Goal: Information Seeking & Learning: Find specific page/section

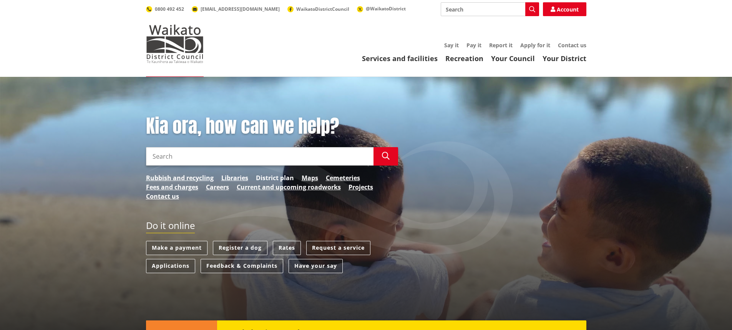
click at [270, 179] on link "District plan" at bounding box center [275, 177] width 38 height 9
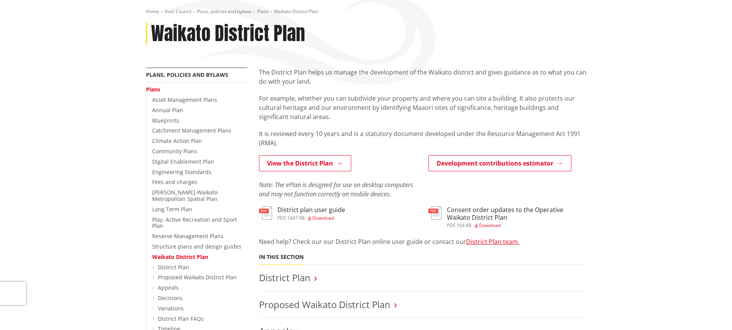
scroll to position [115, 0]
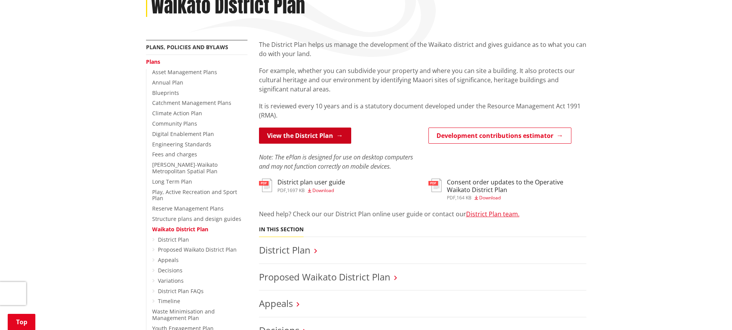
click at [315, 129] on link "View the District Plan" at bounding box center [305, 136] width 92 height 16
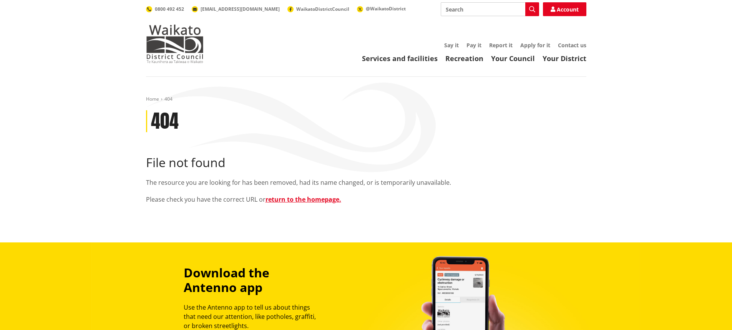
click at [329, 173] on div "File not found The resource you are looking for has been removed, had its name …" at bounding box center [366, 179] width 441 height 48
click at [472, 11] on input "Search" at bounding box center [490, 9] width 98 height 14
type input "delegations"
click at [534, 8] on icon "button" at bounding box center [532, 9] width 6 height 6
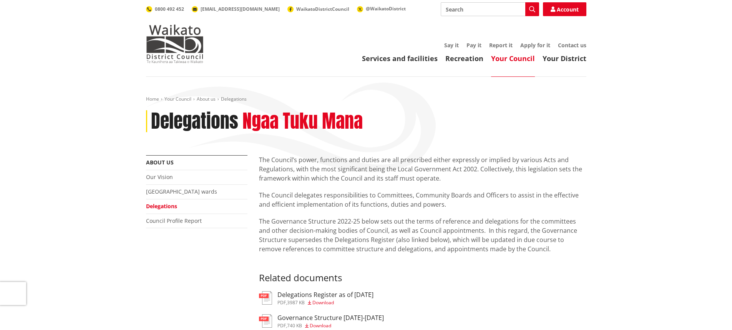
click at [333, 293] on h3 "Delegations Register as of 22 August 2025" at bounding box center [326, 294] width 96 height 7
